Goal: Contribute content

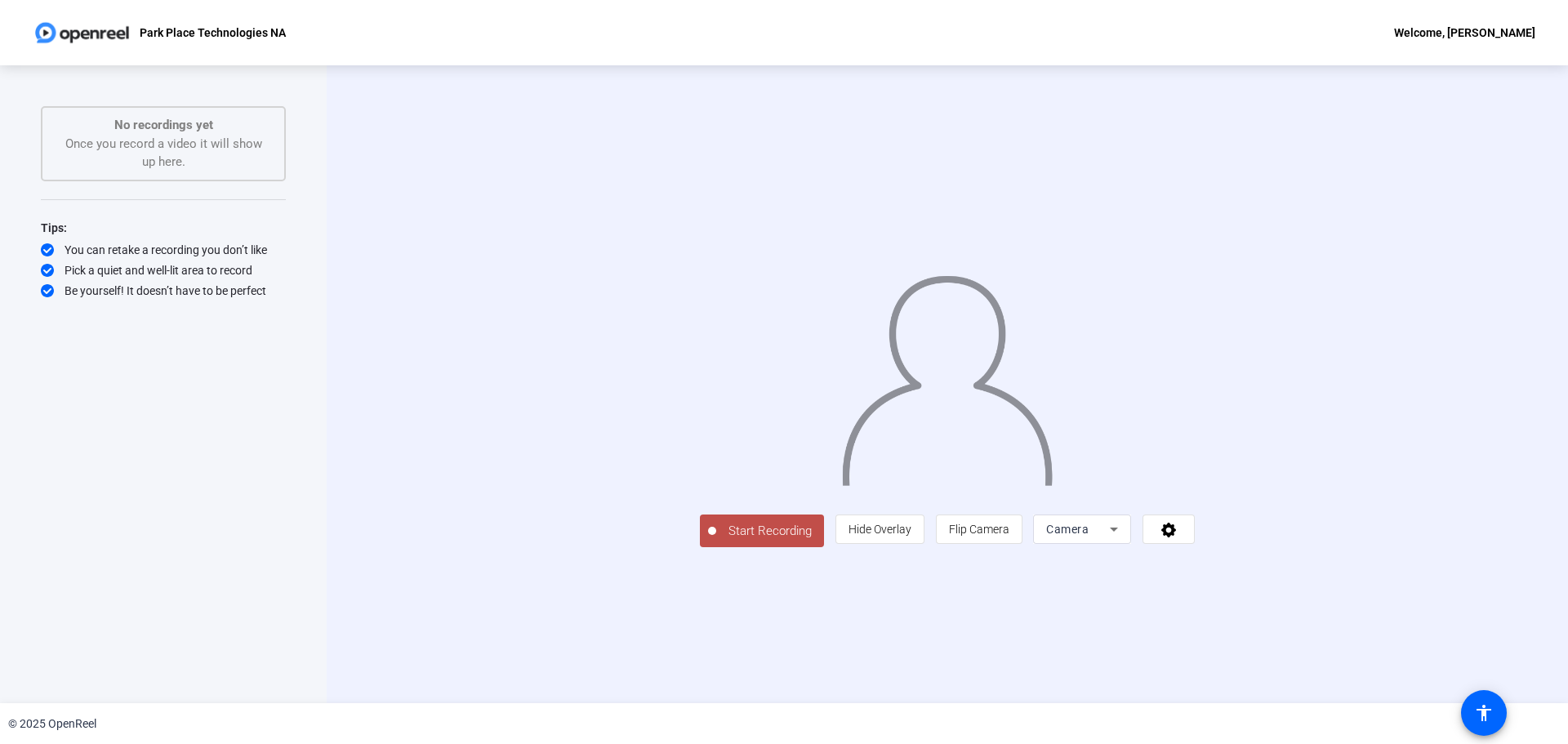
click at [211, 33] on p "Park Place Technologies NA" at bounding box center [213, 33] width 147 height 19
click at [95, 28] on img at bounding box center [81, 33] width 99 height 33
click at [1179, 537] on icon at bounding box center [1170, 529] width 19 height 16
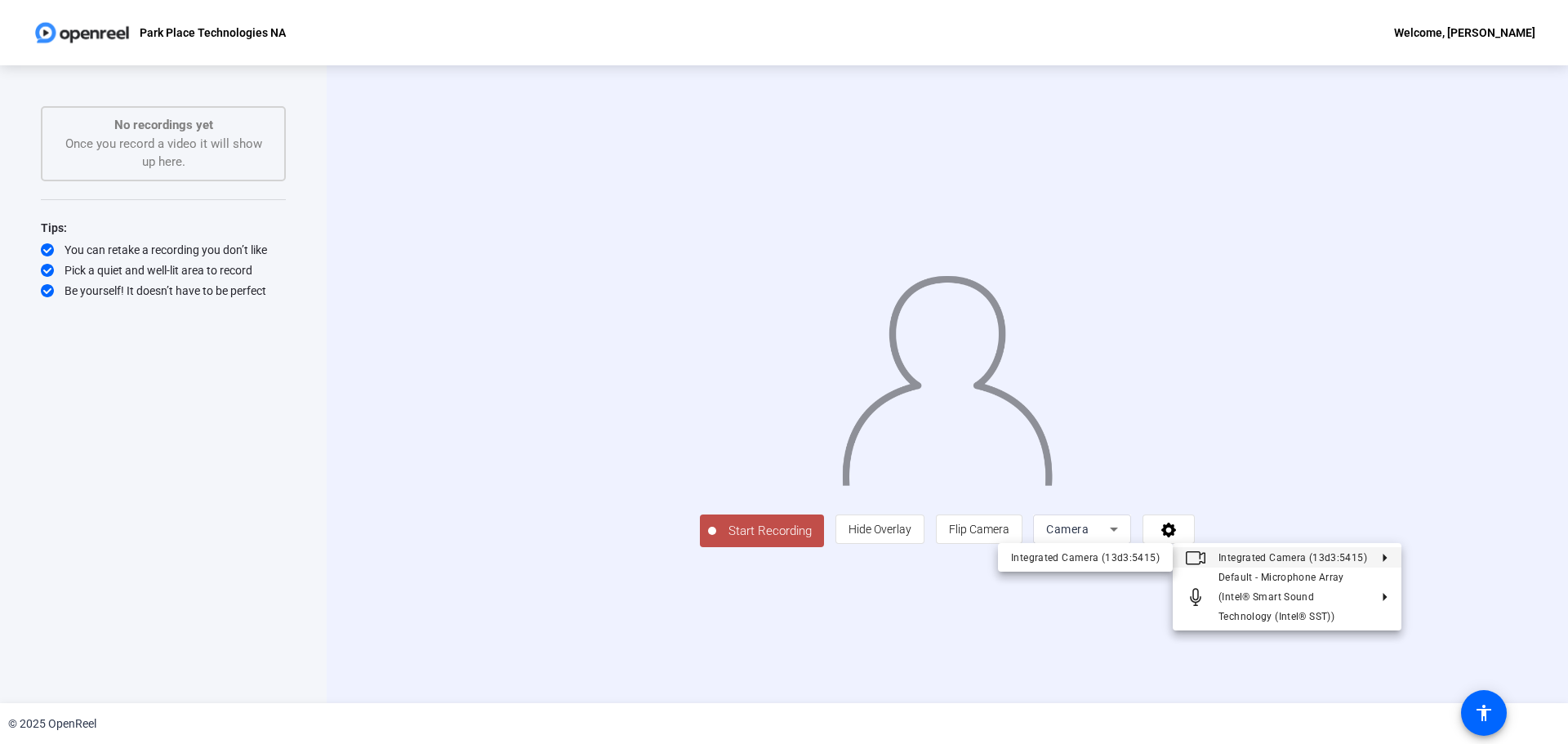
click at [1478, 530] on div at bounding box center [784, 372] width 1568 height 744
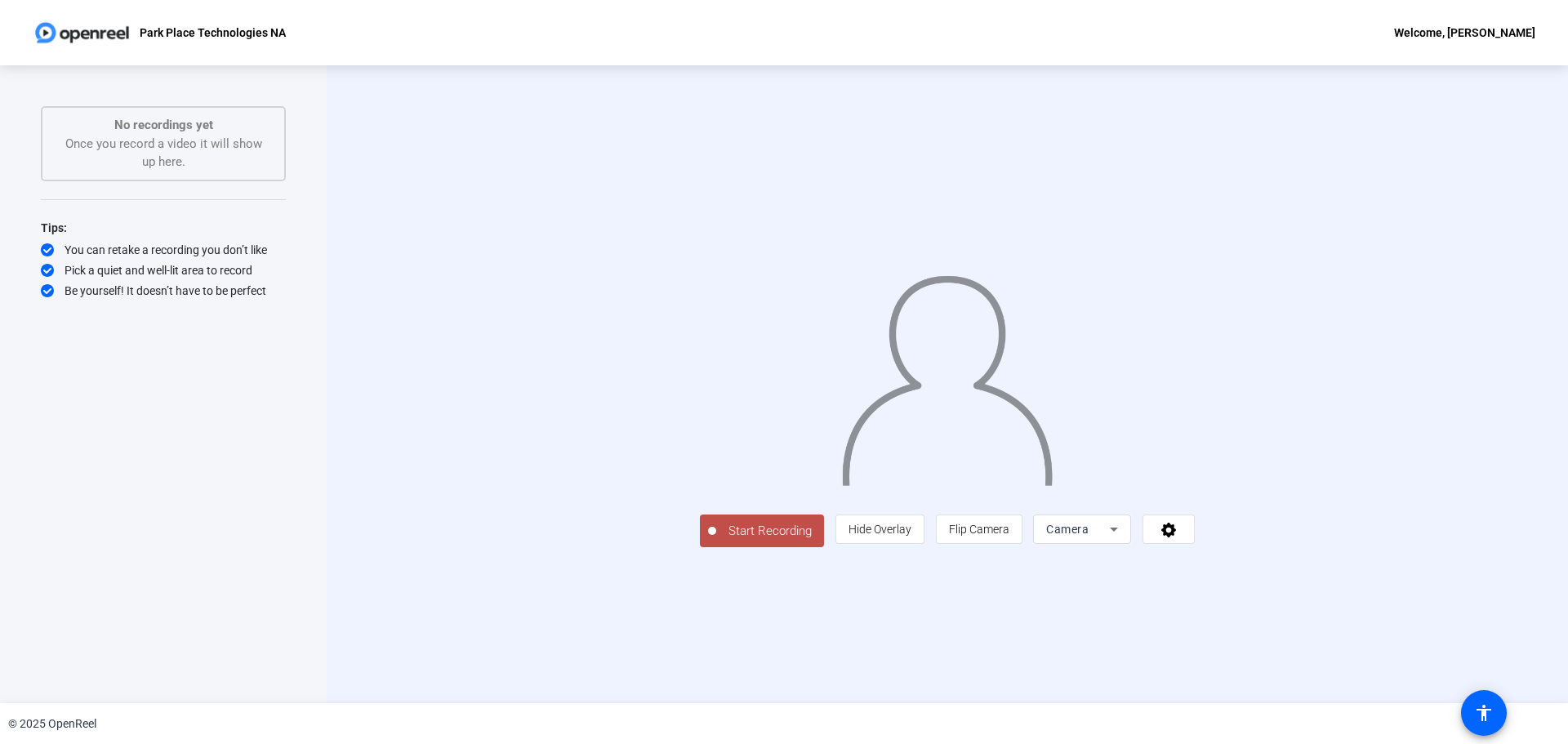
click at [151, 142] on div "No recordings yet Once you record a video it will show up here." at bounding box center [163, 144] width 209 height 56
click at [87, 29] on img at bounding box center [81, 33] width 99 height 33
click at [36, 27] on img at bounding box center [81, 33] width 99 height 33
click at [1473, 44] on div "Park Place Technologies NA Welcome, Drew Teller" at bounding box center [784, 33] width 1568 height 65
click at [1468, 36] on div "Welcome, [PERSON_NAME]" at bounding box center [1466, 33] width 142 height 19
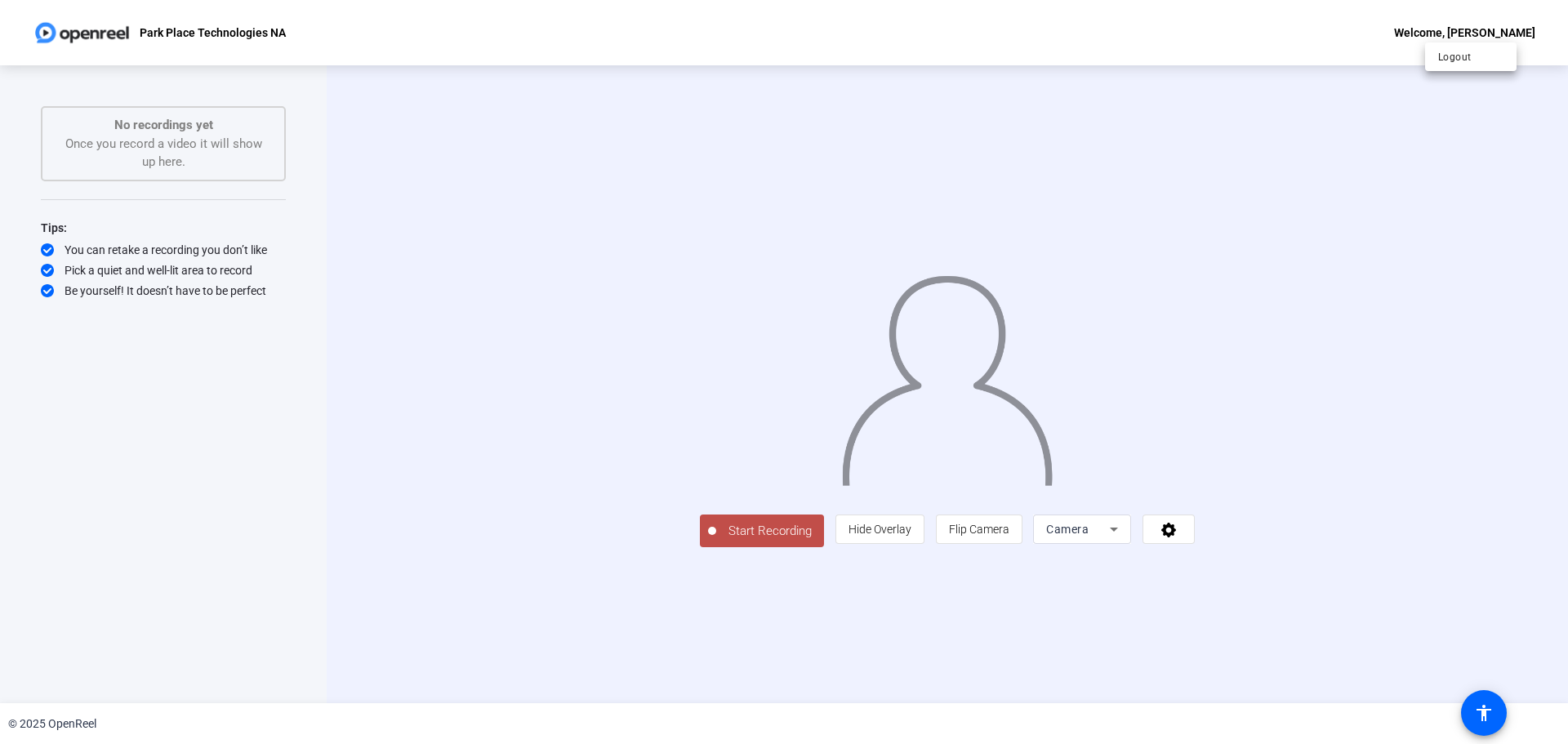
click at [1467, 109] on div at bounding box center [784, 372] width 1568 height 744
click at [1194, 549] on span at bounding box center [1169, 529] width 51 height 39
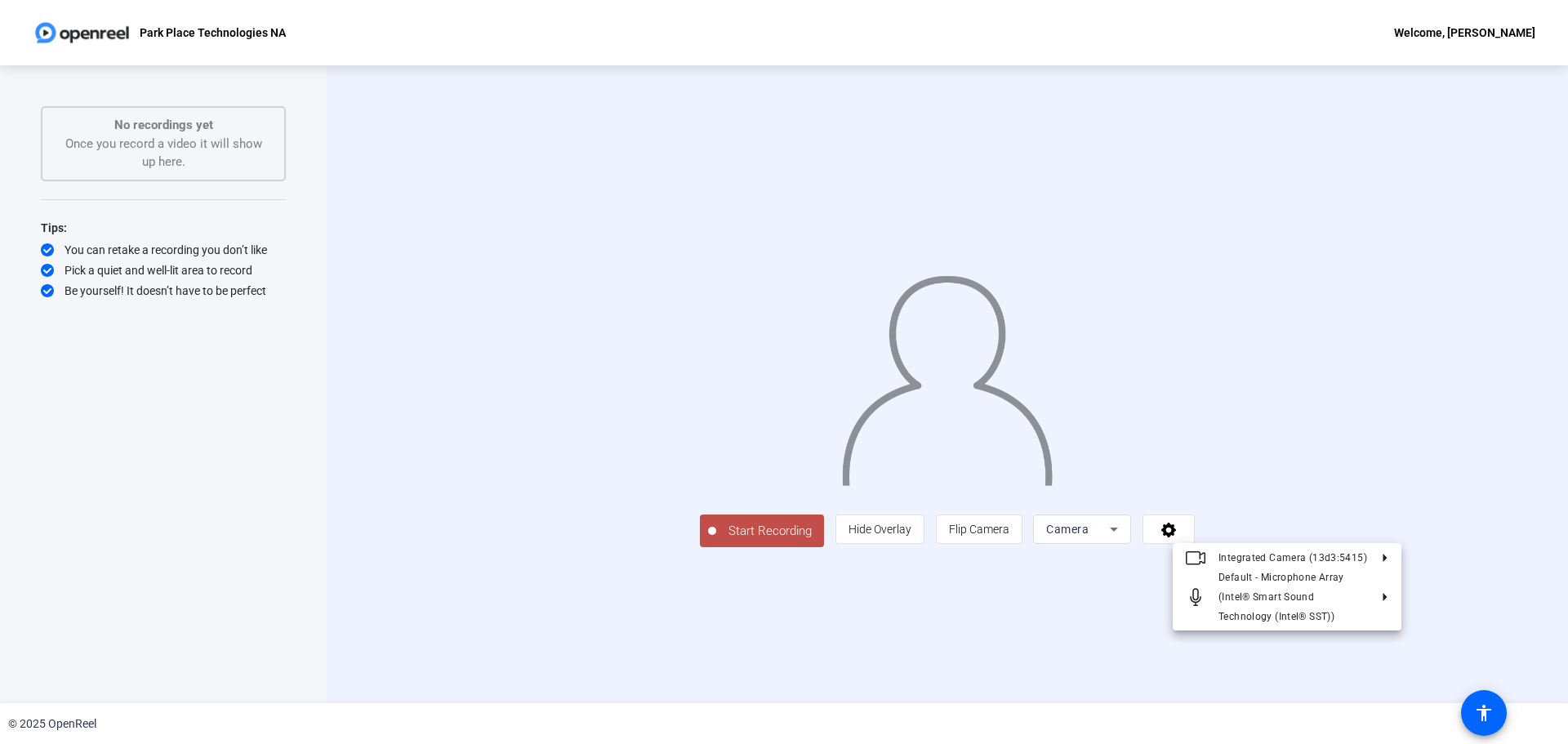
click at [1497, 595] on div at bounding box center [784, 372] width 1568 height 744
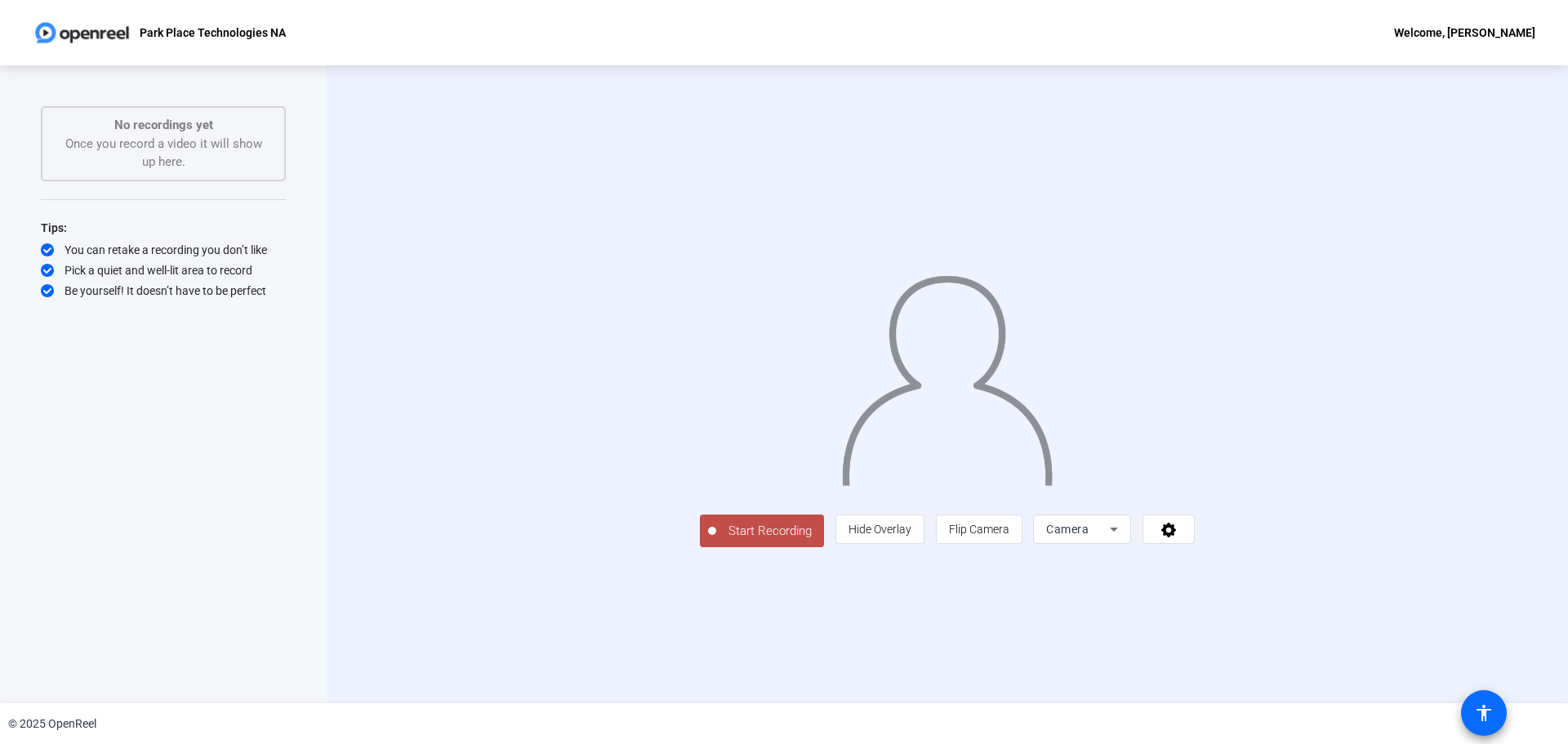
click at [1489, 710] on mat-icon "accessibility" at bounding box center [1484, 712] width 19 height 19
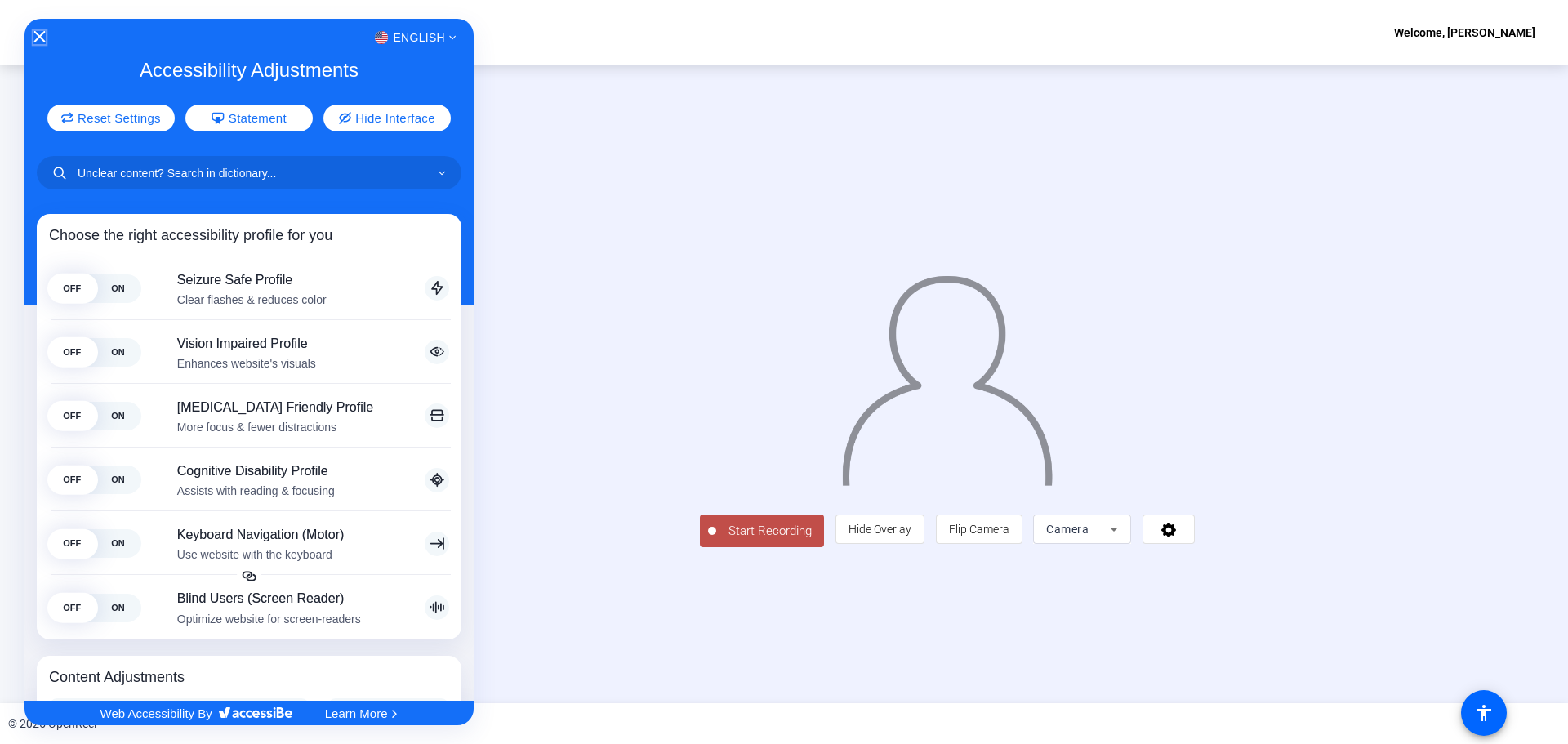
click at [35, 32] on icon "Close Accessibility Interface" at bounding box center [40, 36] width 11 height 11
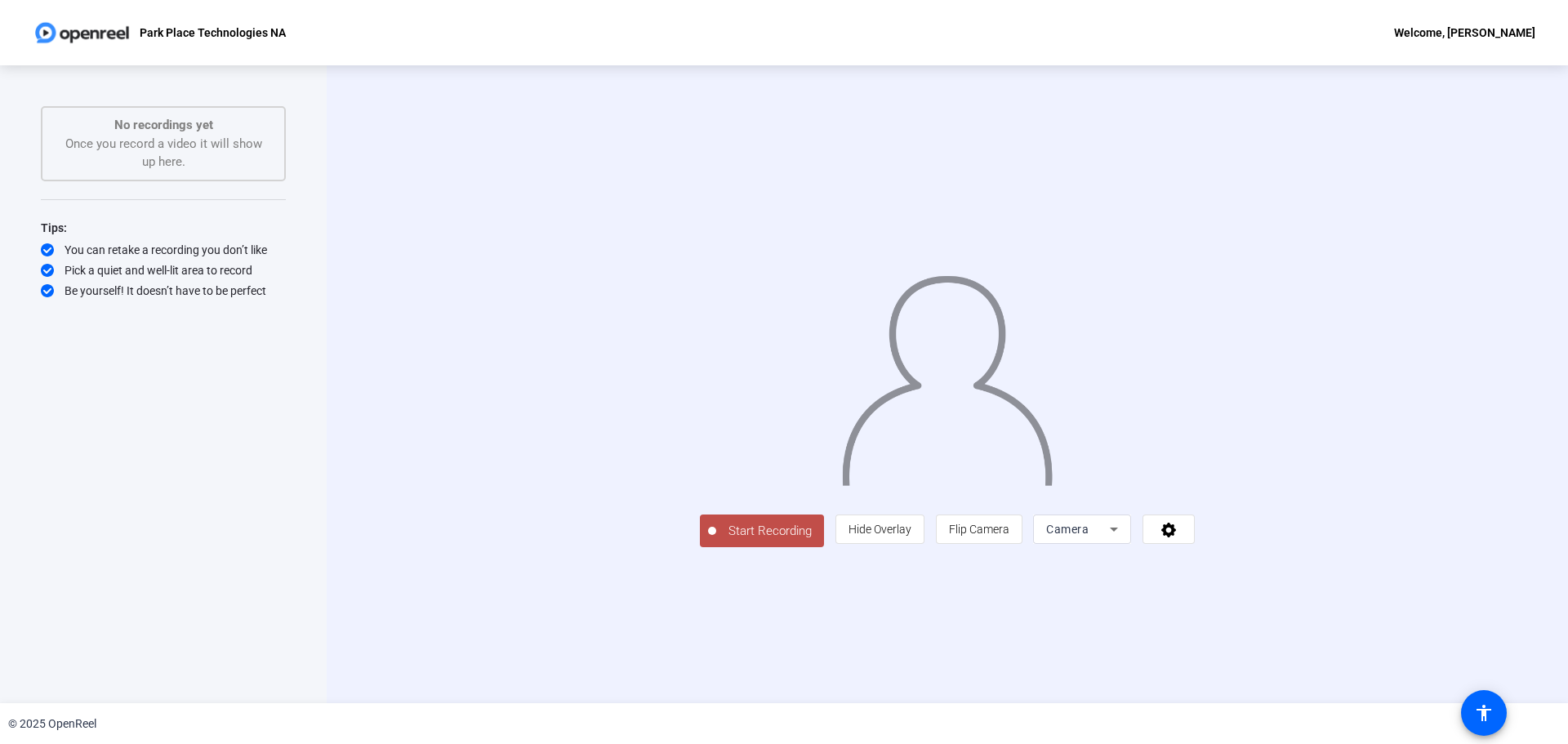
click at [172, 131] on p "No recordings yet" at bounding box center [163, 125] width 209 height 19
click at [214, 155] on div "No recordings yet Once you record a video it will show up here." at bounding box center [163, 144] width 209 height 56
click at [190, 130] on p "No recordings yet" at bounding box center [163, 125] width 209 height 19
click at [205, 32] on p "Park Place Technologies NA" at bounding box center [213, 33] width 147 height 19
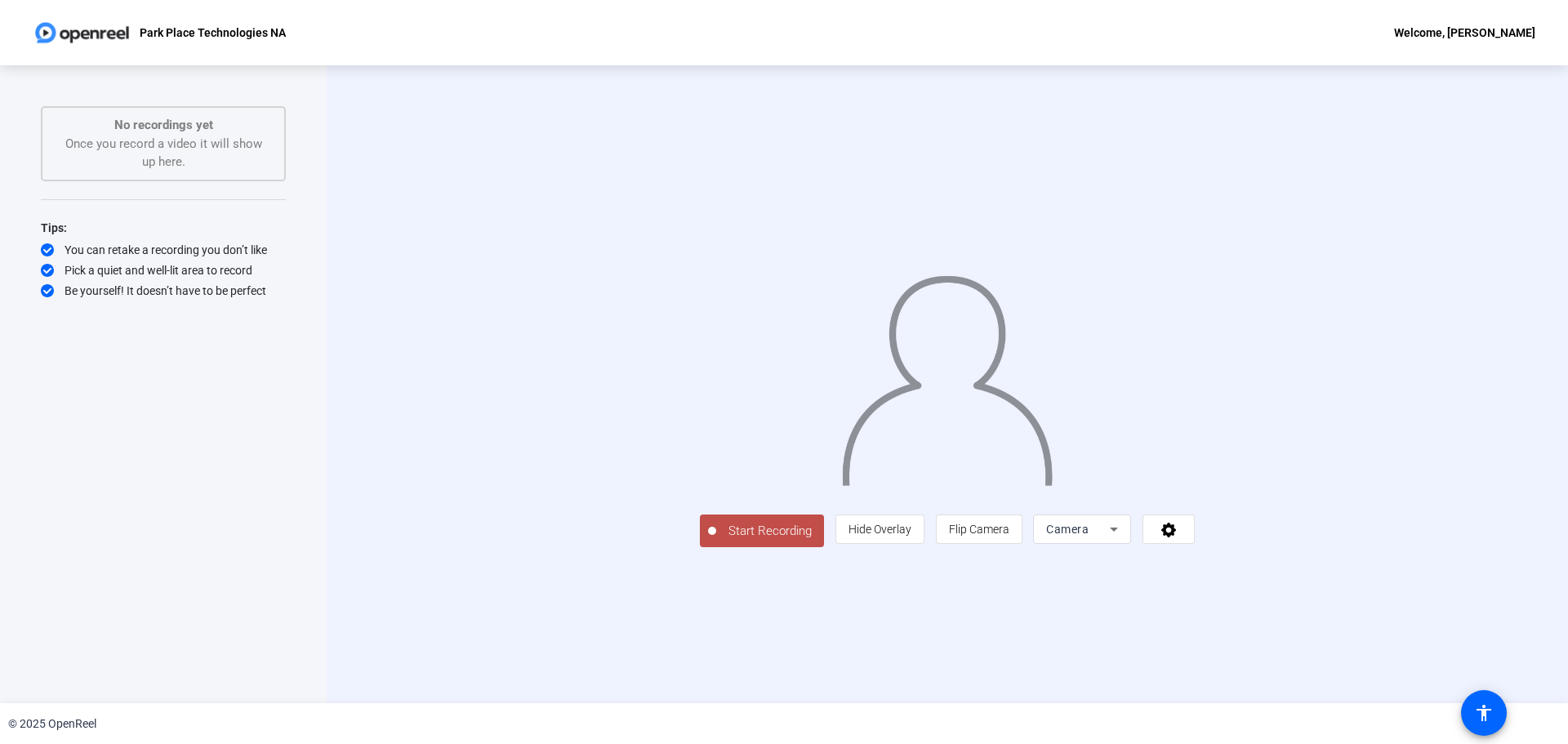
click at [199, 32] on p "Park Place Technologies NA" at bounding box center [213, 33] width 147 height 19
click at [114, 26] on img at bounding box center [81, 33] width 99 height 33
click at [19, 21] on div "Park Place Technologies NA Welcome, Drew Teller" at bounding box center [784, 33] width 1568 height 65
click at [36, 21] on img at bounding box center [81, 33] width 99 height 33
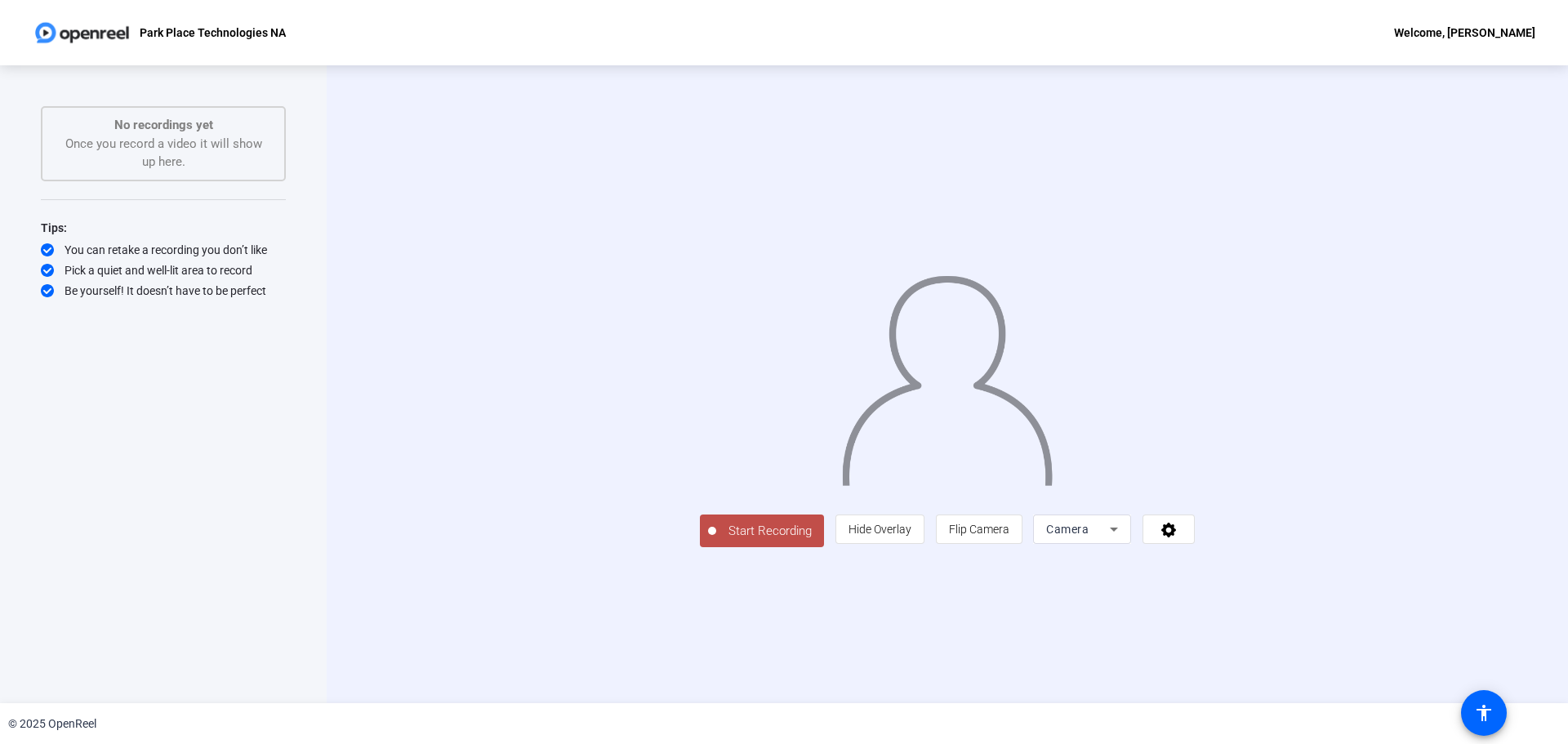
click at [36, 21] on img at bounding box center [81, 33] width 99 height 33
click at [219, 264] on div "Pick a quiet and well-lit area to record" at bounding box center [164, 270] width 245 height 16
click at [1124, 539] on icon at bounding box center [1114, 529] width 19 height 19
click at [1458, 568] on div at bounding box center [784, 372] width 1568 height 744
click at [150, 125] on p "No recordings yet" at bounding box center [163, 125] width 209 height 19
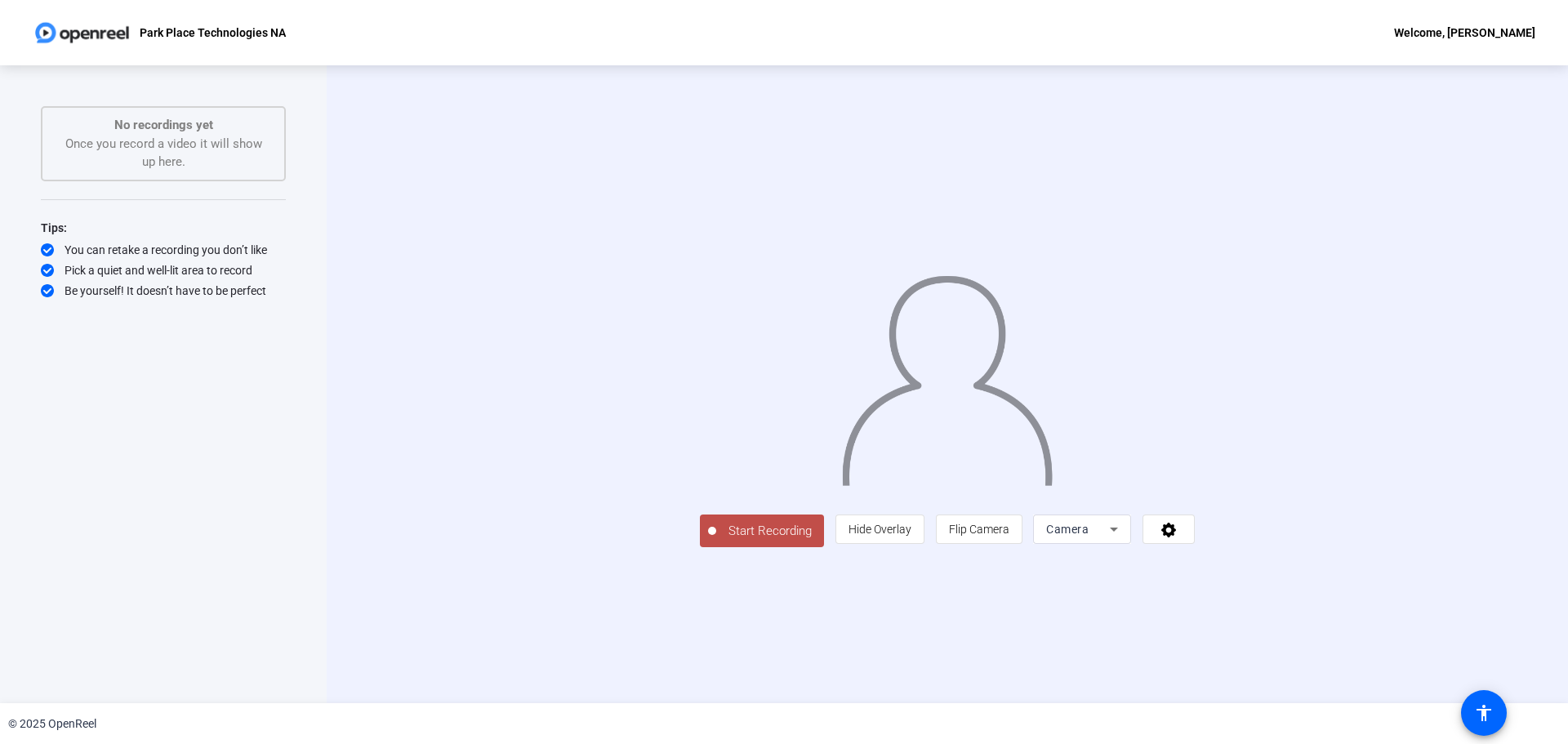
click at [158, 146] on div "No recordings yet Once you record a video it will show up here." at bounding box center [163, 144] width 209 height 56
drag, startPoint x: 200, startPoint y: 155, endPoint x: 61, endPoint y: 126, distance: 142.0
click at [61, 126] on div "No recordings yet Once you record a video it will show up here." at bounding box center [163, 144] width 209 height 56
click at [125, 167] on div "No recordings yet Once you record a video it will show up here." at bounding box center [163, 144] width 209 height 56
click at [122, 202] on div "Start Recording No recordings yet Once you record a video it will show up here.…" at bounding box center [164, 367] width 245 height 522
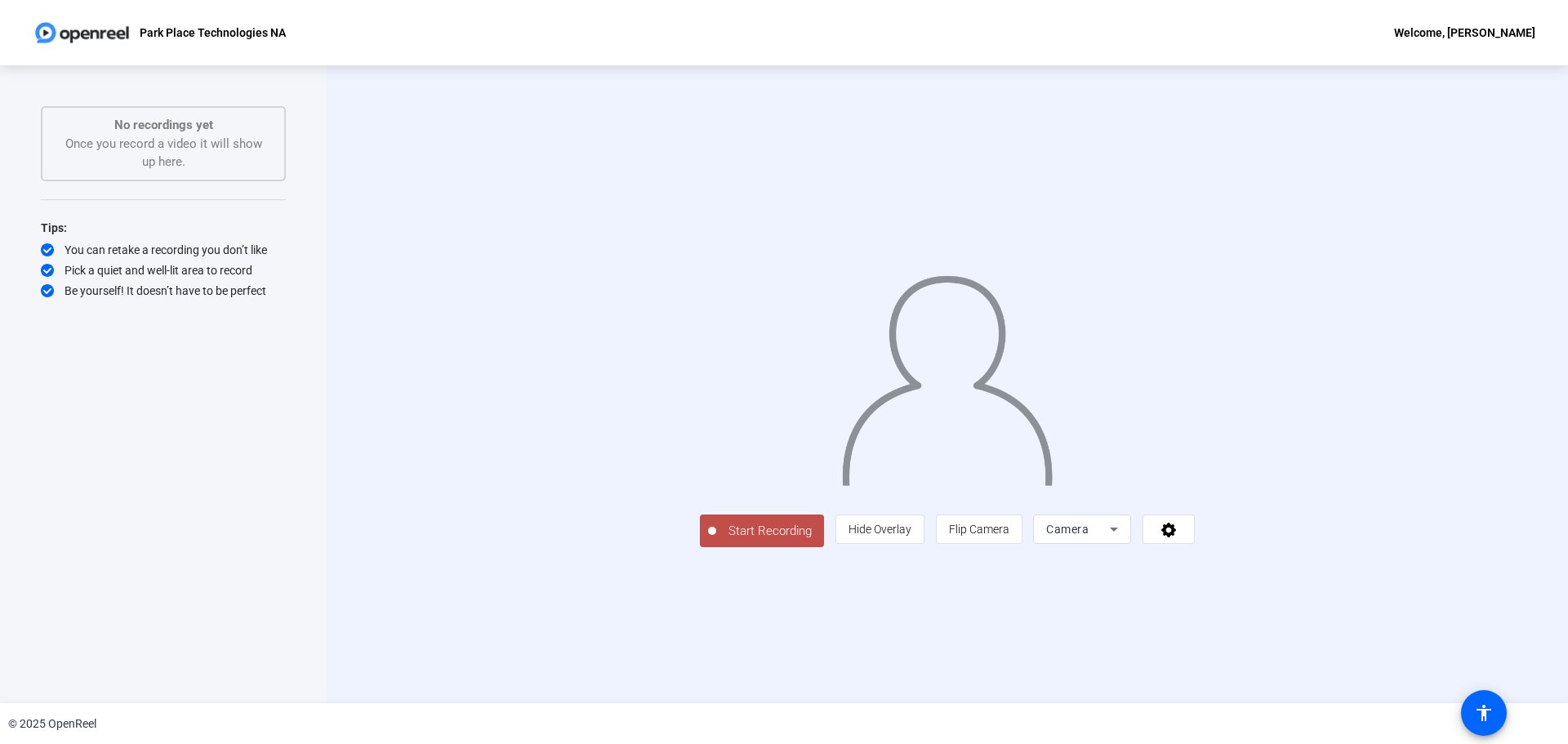
click at [239, 152] on div "No recordings yet Once you record a video it will show up here." at bounding box center [163, 144] width 209 height 56
